Goal: Information Seeking & Learning: Learn about a topic

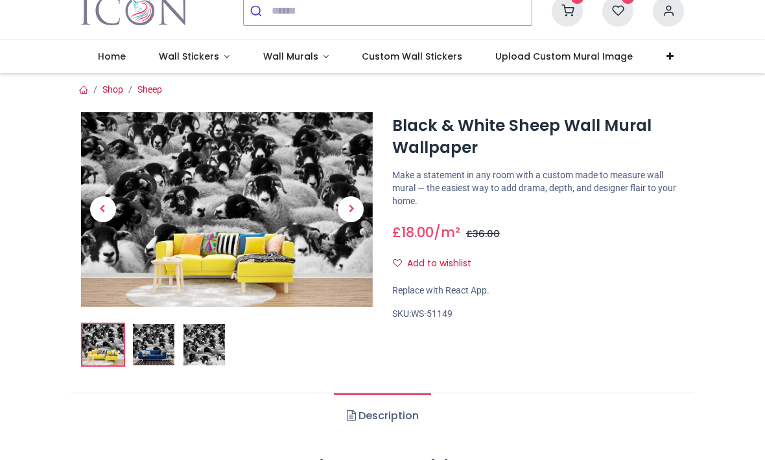
click at [356, 215] on span "Next" at bounding box center [351, 209] width 26 height 26
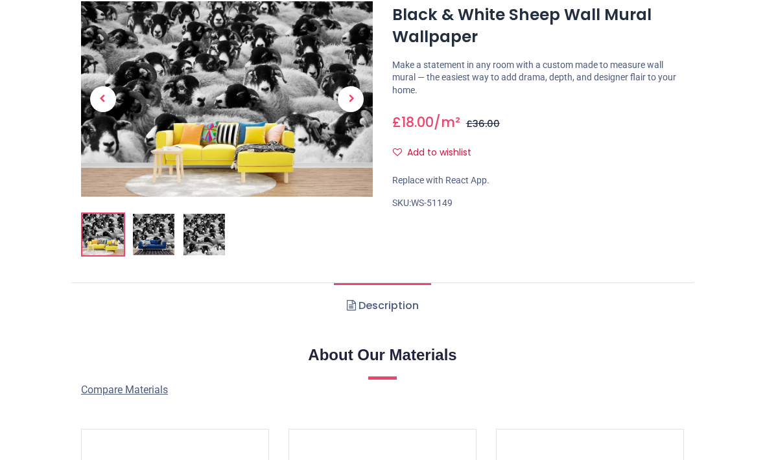
scroll to position [86, 0]
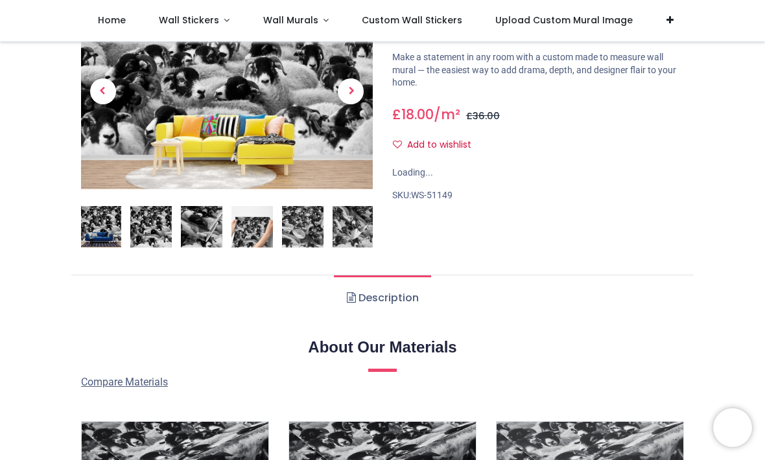
click at [349, 163] on img at bounding box center [227, 91] width 292 height 195
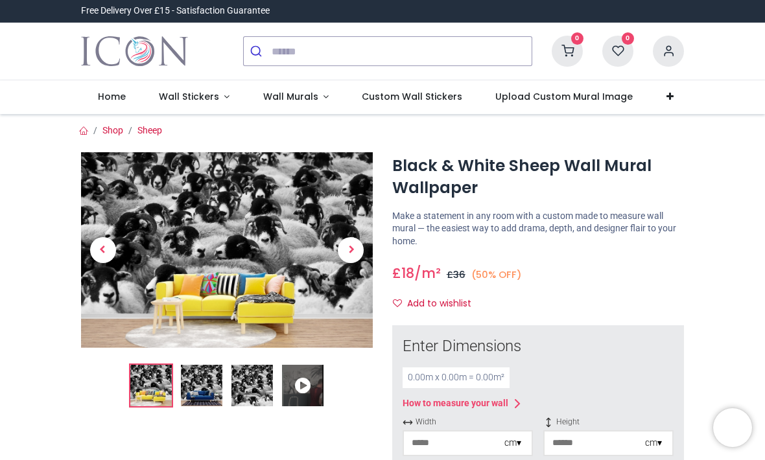
click at [353, 252] on span "Next" at bounding box center [351, 250] width 26 height 26
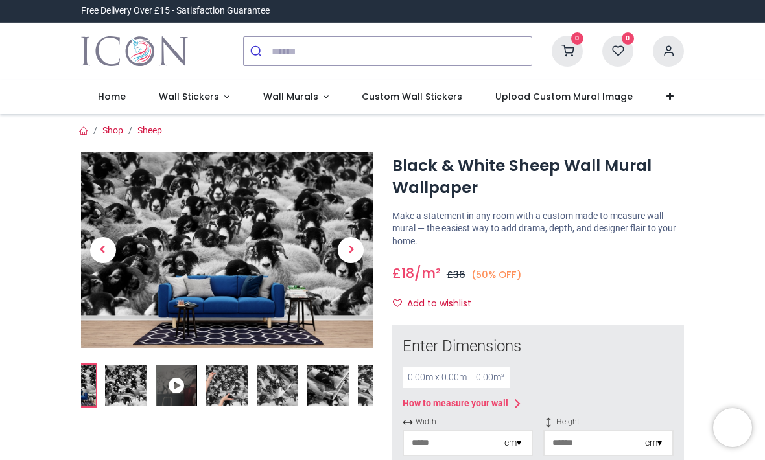
click at [343, 248] on span "Next" at bounding box center [351, 250] width 26 height 26
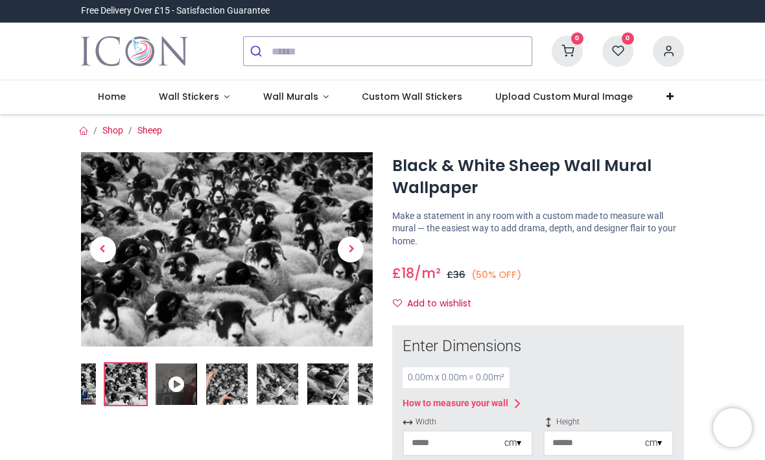
click at [346, 245] on span "Next" at bounding box center [351, 250] width 26 height 26
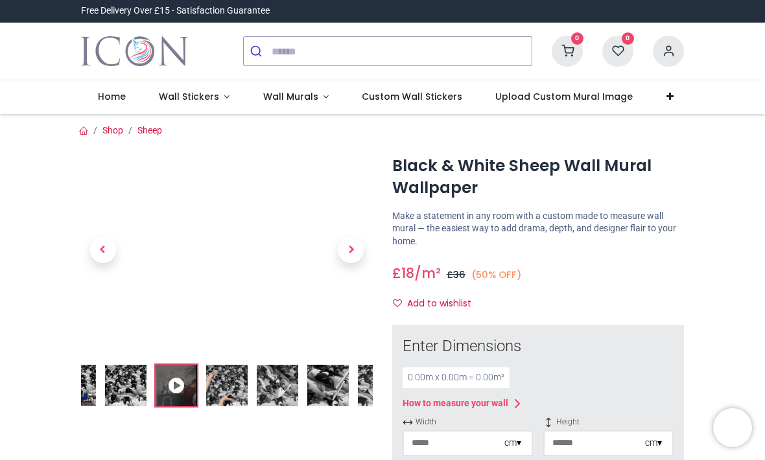
click at [351, 244] on span "Next" at bounding box center [351, 250] width 26 height 26
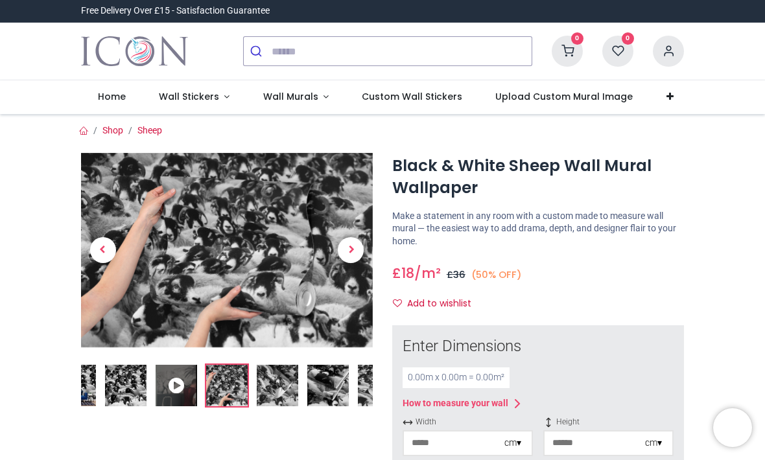
click at [354, 248] on span "Next" at bounding box center [351, 250] width 26 height 26
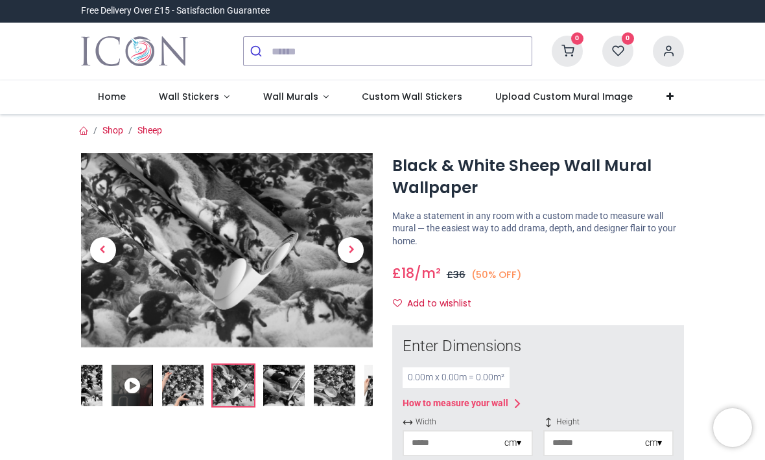
click at [352, 248] on span "Next" at bounding box center [351, 250] width 26 height 26
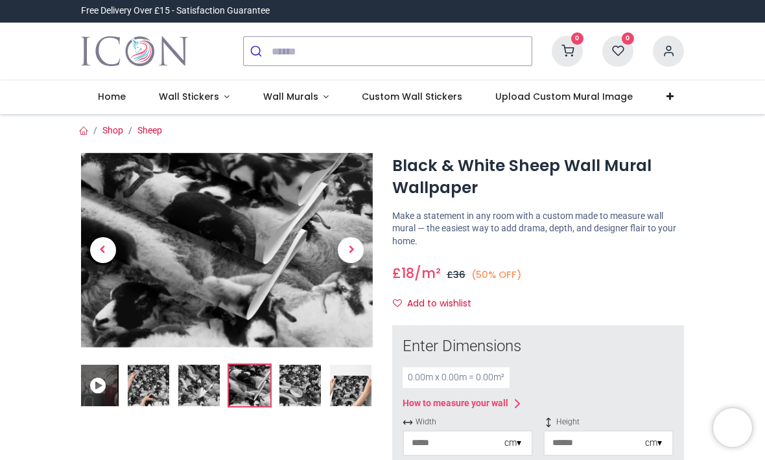
click at [349, 248] on span "Next" at bounding box center [351, 250] width 26 height 26
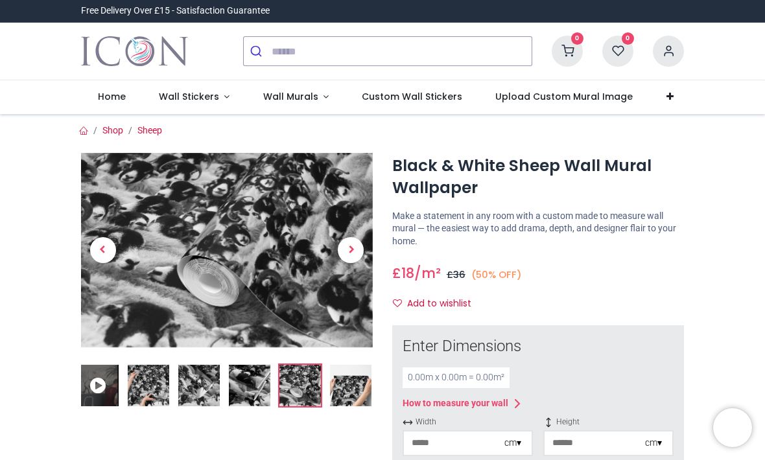
click at [350, 248] on span "Next" at bounding box center [351, 250] width 26 height 26
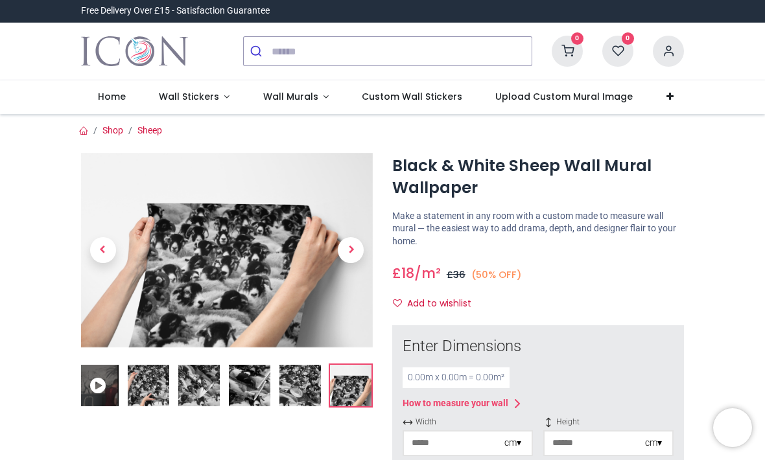
click at [349, 248] on span "Next" at bounding box center [351, 250] width 26 height 26
